Goal: Browse casually: Explore the website without a specific task or goal

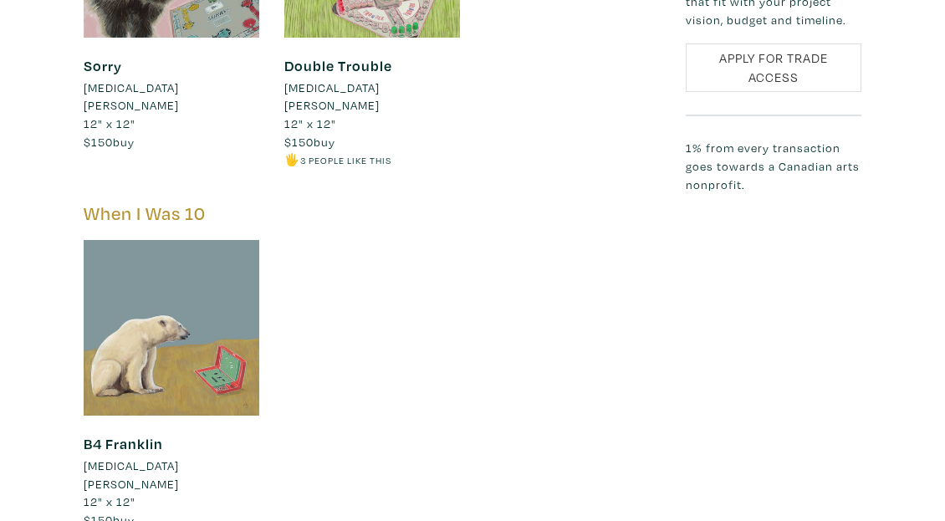
scroll to position [2470, 0]
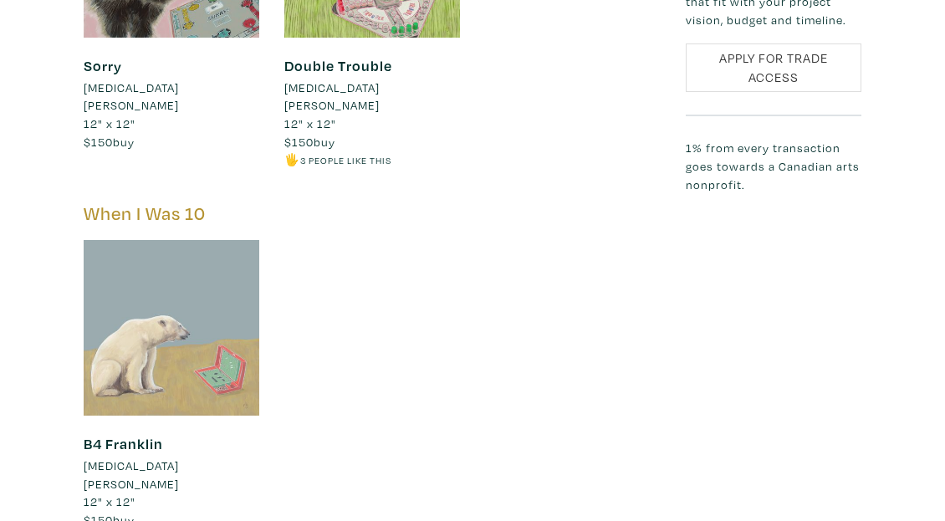
click at [202, 267] on div at bounding box center [172, 328] width 176 height 176
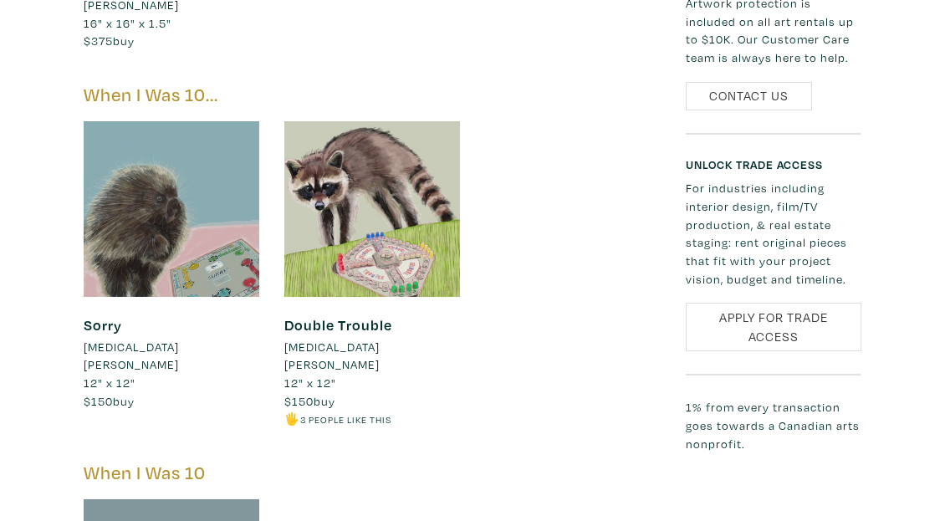
scroll to position [2208, 0]
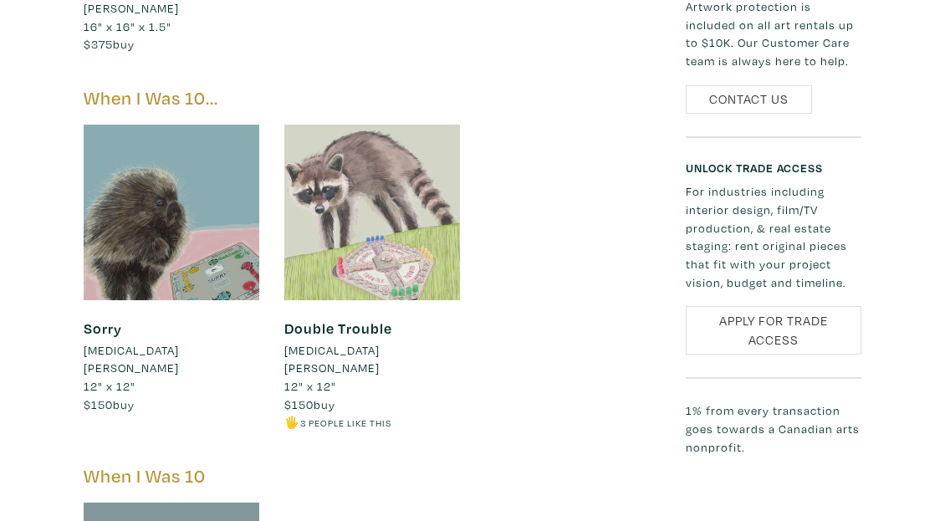
click at [388, 128] on div at bounding box center [372, 213] width 176 height 176
click at [415, 142] on div at bounding box center [372, 213] width 176 height 176
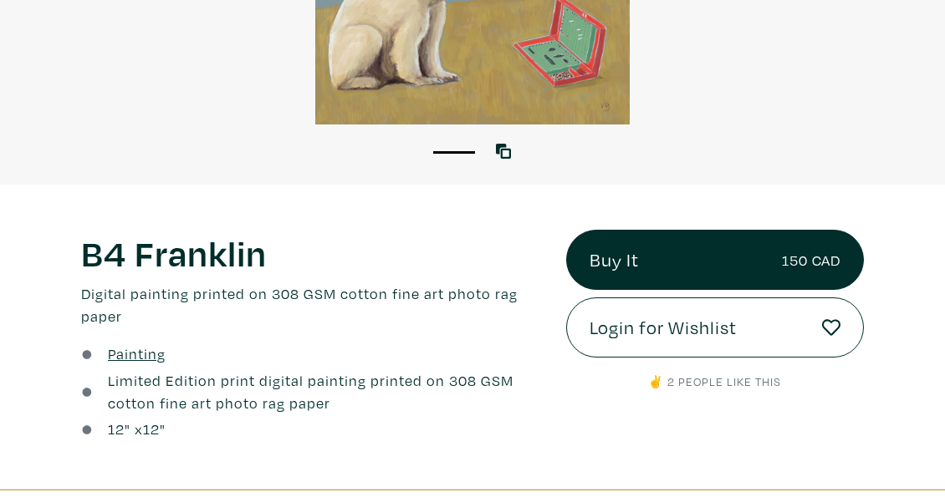
scroll to position [335, 0]
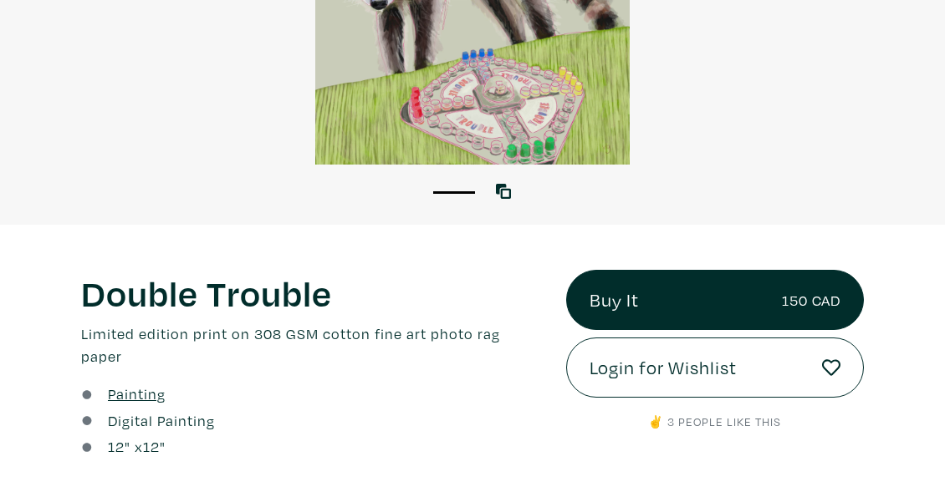
scroll to position [308, 0]
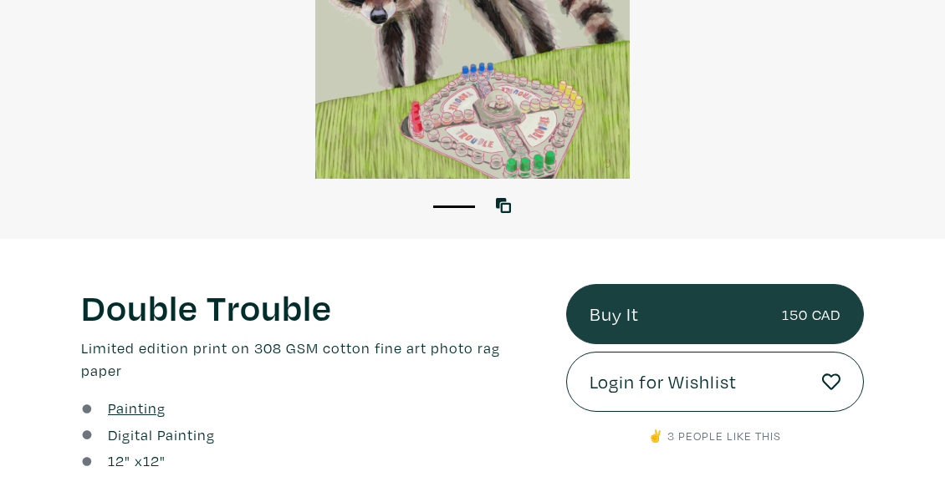
scroll to position [279, 0]
